Goal: Answer question/provide support

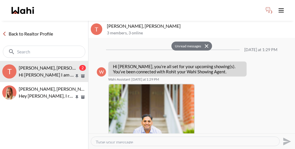
scroll to position [553, 0]
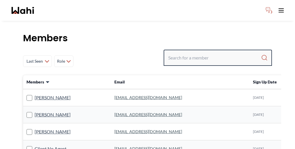
click at [230, 52] on input "Search input" at bounding box center [214, 57] width 93 height 10
type input "[PERSON_NAME]"
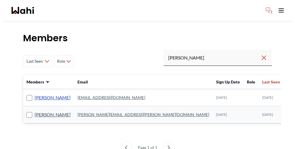
click at [43, 94] on link "Jessie Zhang" at bounding box center [53, 97] width 36 height 7
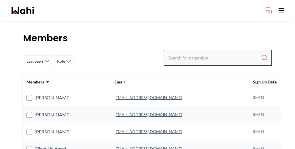
click at [211, 52] on input "Search input" at bounding box center [214, 57] width 93 height 10
type input "jessie Zhang"
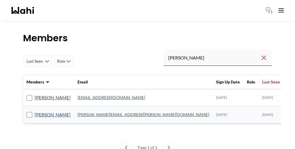
click at [37, 111] on link "Jessie Zhang" at bounding box center [53, 114] width 36 height 7
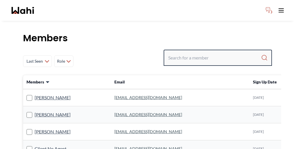
click at [207, 52] on input "Search input" at bounding box center [214, 57] width 93 height 10
type input "tom smith"
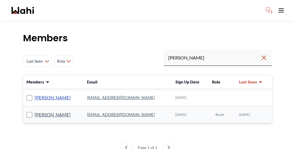
click at [38, 94] on link "Tom Smith" at bounding box center [53, 97] width 36 height 7
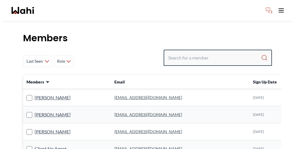
click at [204, 52] on input "Search input" at bounding box center [214, 57] width 93 height 10
type input "tom smith"
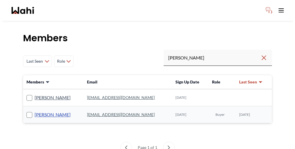
click at [37, 111] on link "tom smith" at bounding box center [53, 114] width 36 height 7
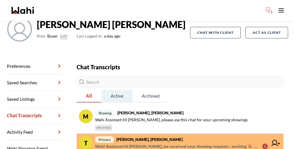
scroll to position [59, 0]
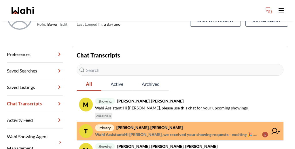
click at [132, 131] on span "Wahi Assistant : Hi Tom, we received your showing requests - exciting 🎉 . We wi…" at bounding box center [176, 134] width 162 height 7
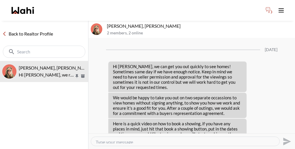
scroll to position [638, 0]
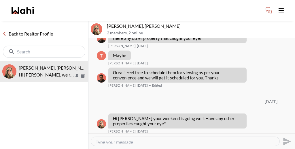
click at [134, 139] on textarea "Type your message" at bounding box center [185, 141] width 179 height 4
type textarea "Unforchantly"
drag, startPoint x: 116, startPoint y: 137, endPoint x: 87, endPoint y: 135, distance: 29.4
click at [87, 136] on div "Back to Realtor Profile tom smith, Barbara Hi Tom, we received your showing req…" at bounding box center [147, 85] width 295 height 128
paste textarea "Unfortunately, 85 Bankside Dr #C17, Kitchener is not currently available for sh…"
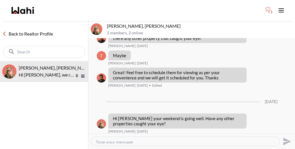
type textarea "Unfortunately, 85 Bankside Dr #C17, Kitchener is not currently available for sh…"
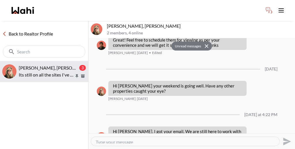
scroll to position [700, 0]
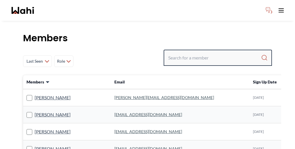
click at [205, 52] on input "Search input" at bounding box center [214, 57] width 93 height 10
type input "kevin"
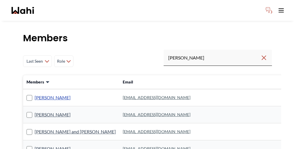
click at [37, 94] on link "Kevin McKay" at bounding box center [53, 97] width 36 height 7
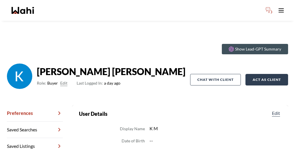
click at [264, 74] on button "Act as Client" at bounding box center [266, 80] width 43 height 12
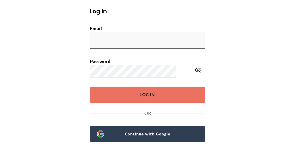
click at [142, 130] on span "Continue with Google" at bounding box center [151, 134] width 94 height 8
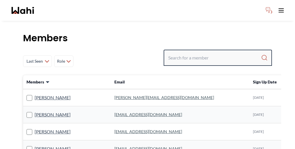
click at [227, 52] on input "Search input" at bounding box center [214, 57] width 93 height 10
paste input "[PERSON_NAME]"
type input "[PERSON_NAME]"
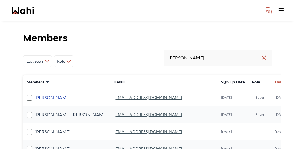
click at [41, 94] on link "[PERSON_NAME]" at bounding box center [53, 97] width 36 height 7
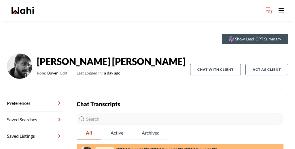
scroll to position [17, 0]
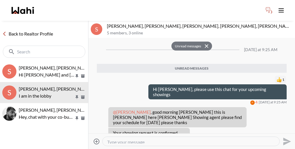
scroll to position [258, 0]
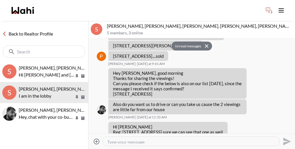
click at [20, 30] on link "Back to Realtor Profile" at bounding box center [27, 33] width 55 height 7
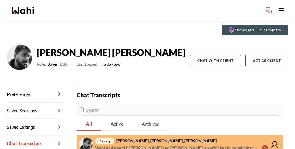
scroll to position [31, 0]
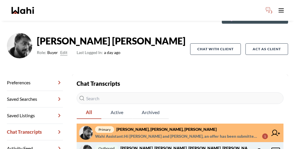
click at [271, 147] on icon at bounding box center [275, 151] width 9 height 9
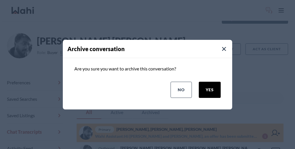
click at [221, 87] on button "yes" at bounding box center [210, 90] width 22 height 16
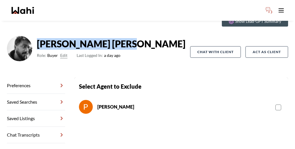
drag, startPoint x: 82, startPoint y: 27, endPoint x: 41, endPoint y: 25, distance: 40.1
click at [41, 38] on strong "[PERSON_NAME]" at bounding box center [111, 44] width 149 height 12
copy strong "[PERSON_NAME]"
